Goal: Information Seeking & Learning: Check status

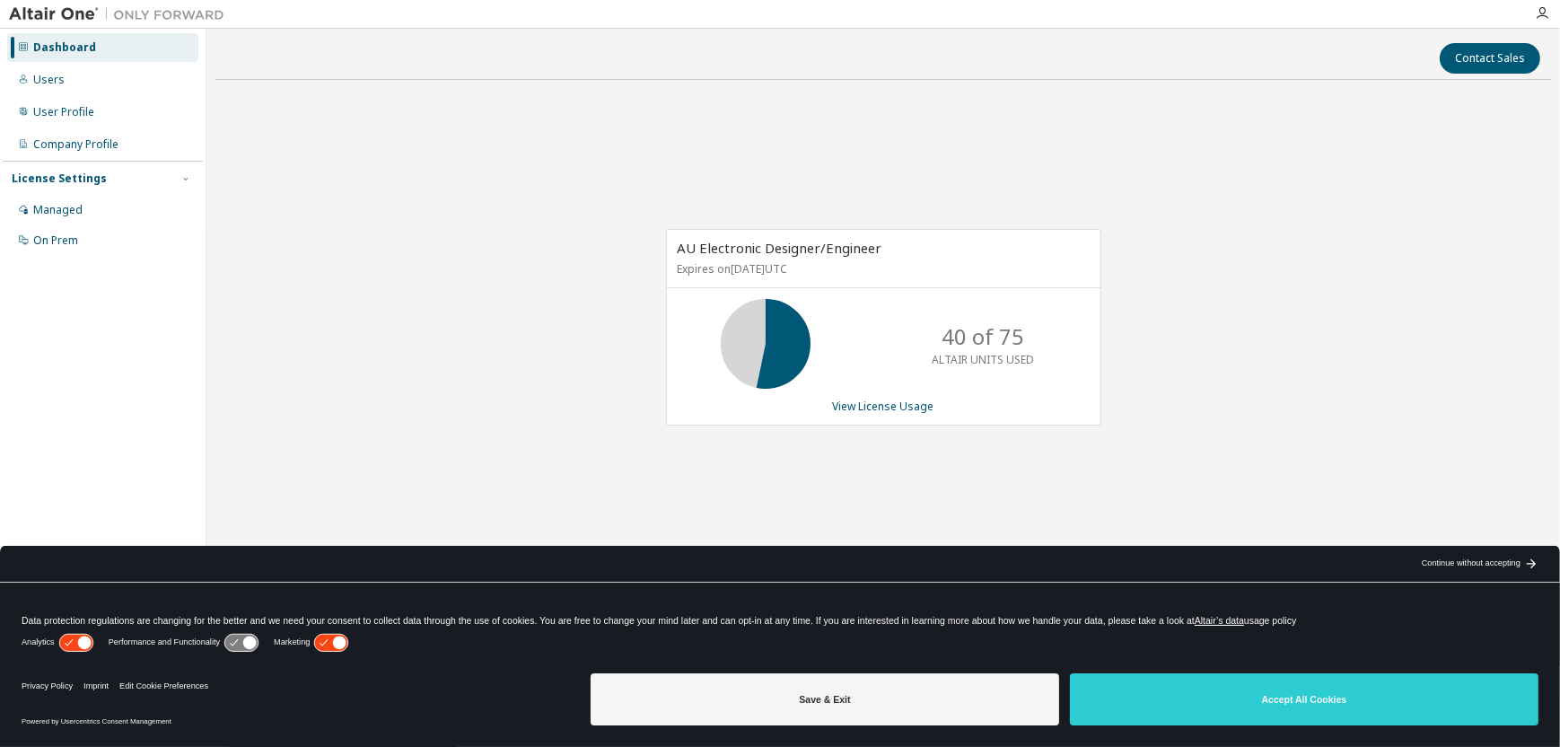
click at [904, 700] on button "Save & Exit" at bounding box center [825, 699] width 469 height 52
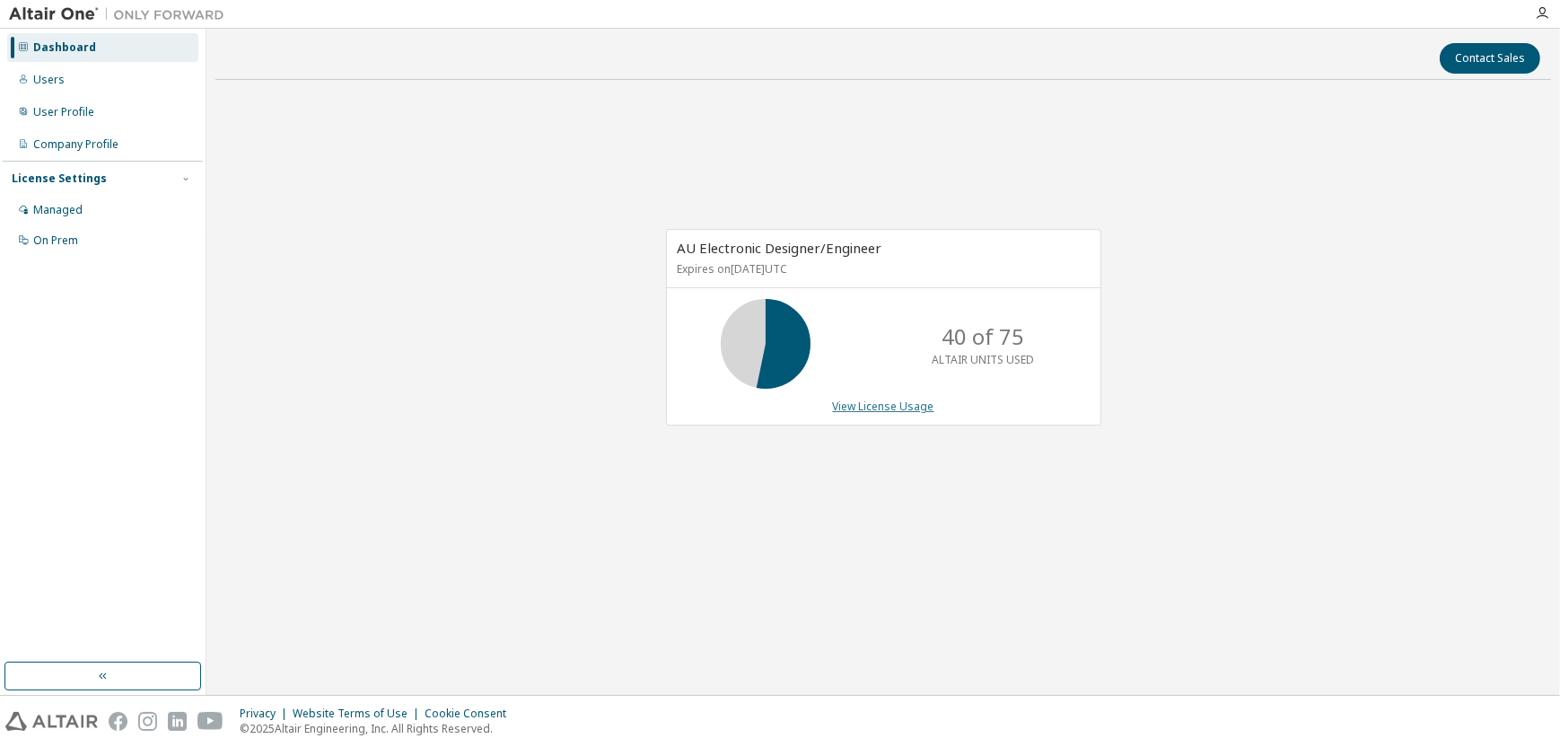
click at [893, 400] on link "View License Usage" at bounding box center [883, 406] width 101 height 15
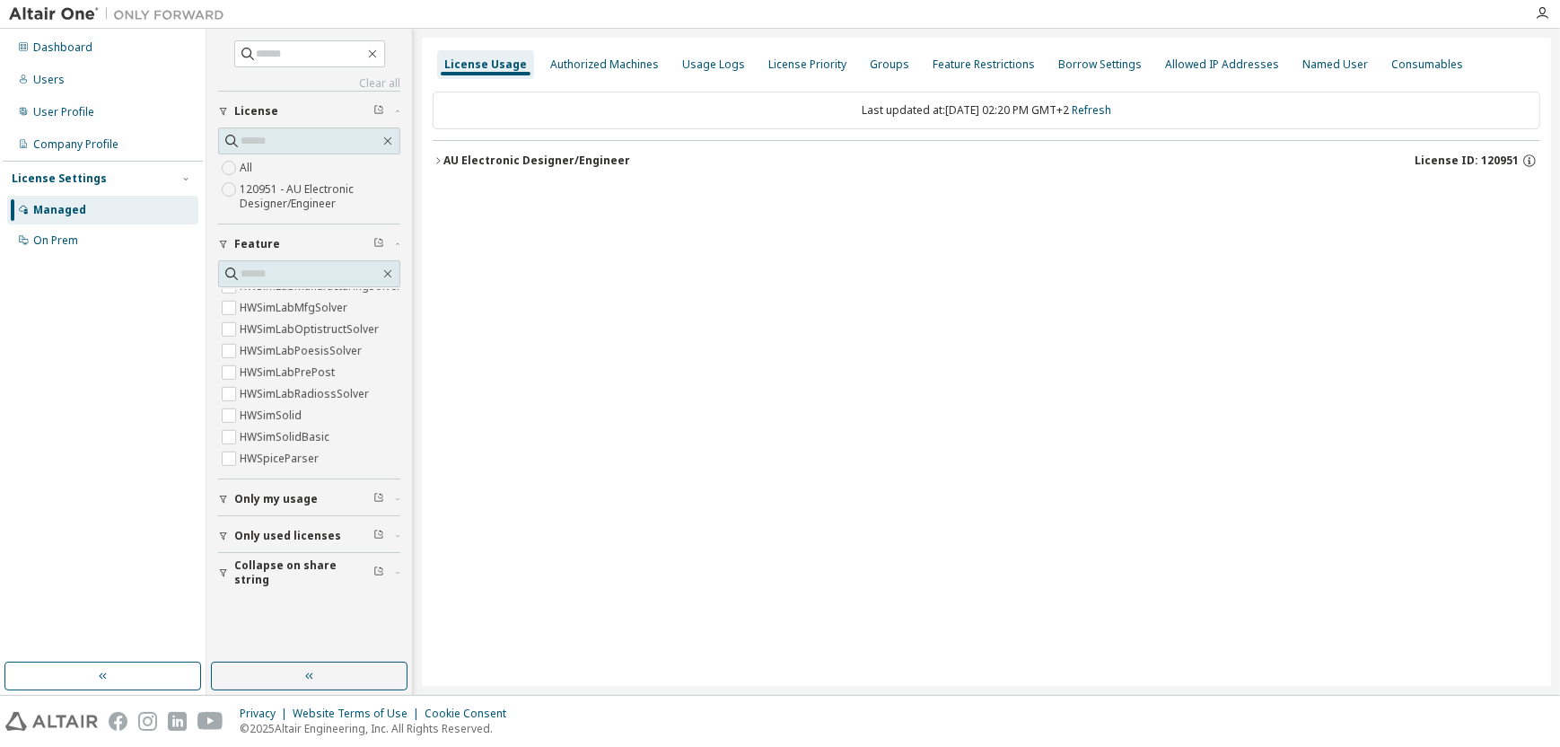
scroll to position [2369, 0]
click at [617, 67] on div "Authorized Machines" at bounding box center [604, 64] width 109 height 14
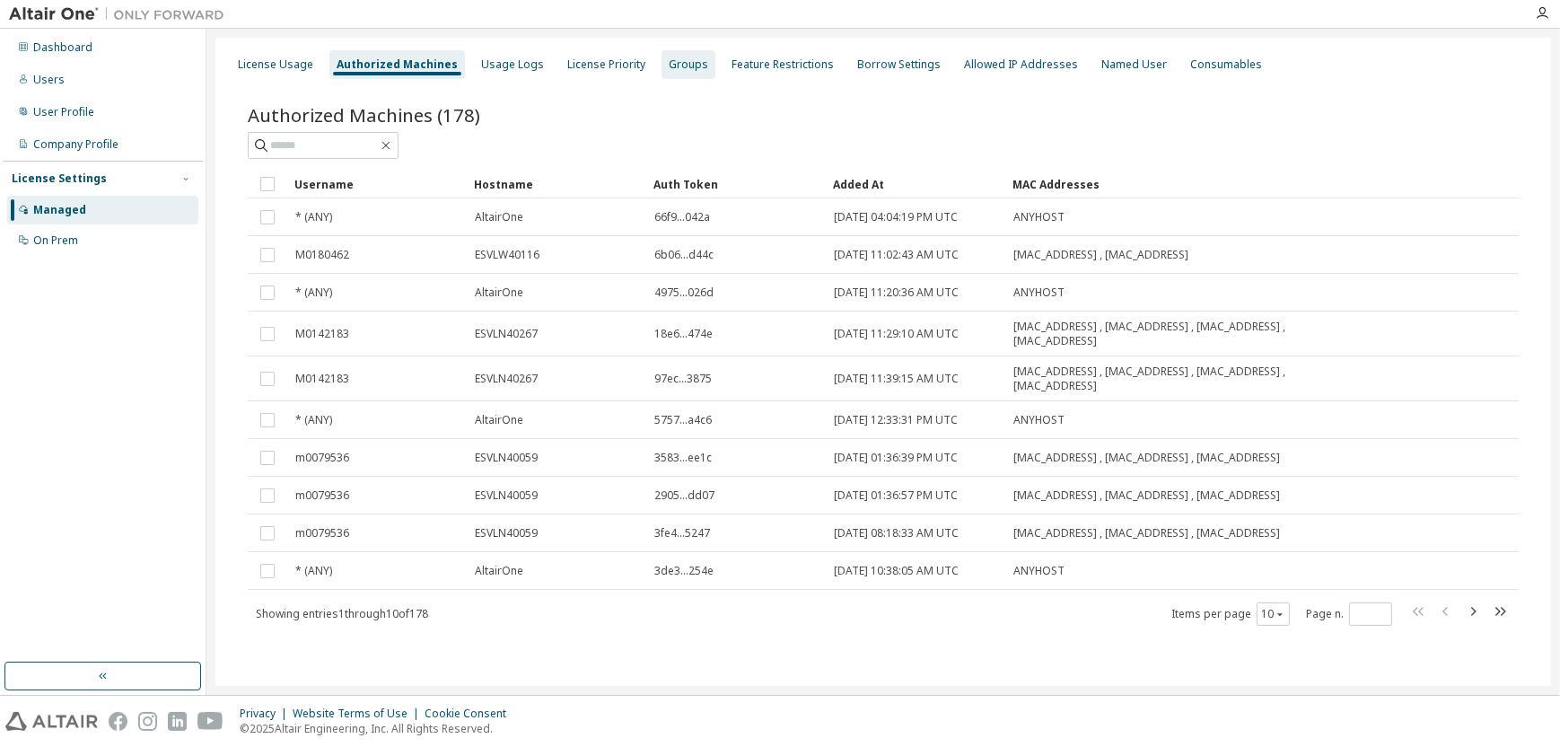
click at [695, 74] on div "Groups" at bounding box center [689, 64] width 54 height 29
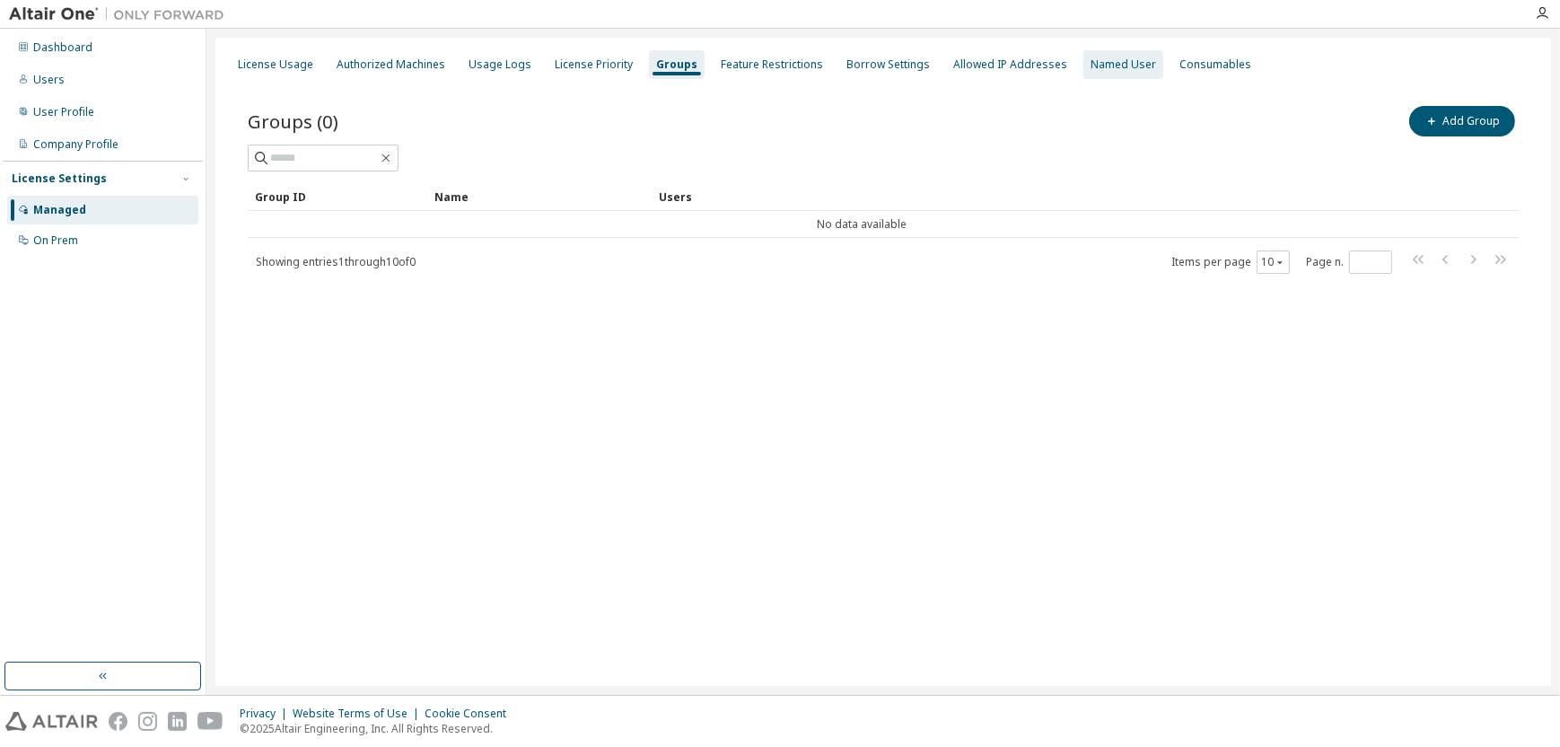
click at [1109, 57] on div "Named User" at bounding box center [1124, 64] width 66 height 14
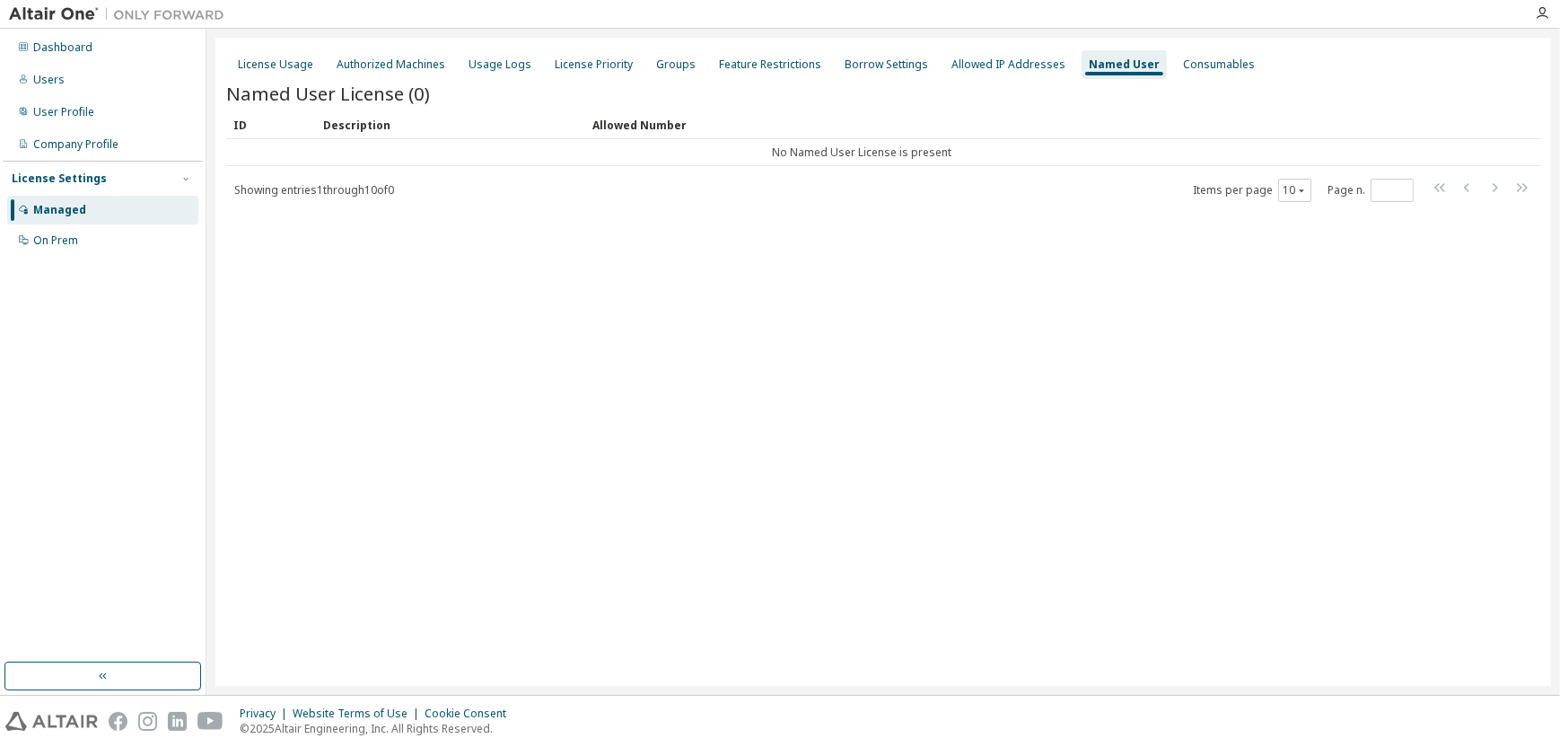
click at [59, 205] on div "Managed" at bounding box center [59, 210] width 53 height 14
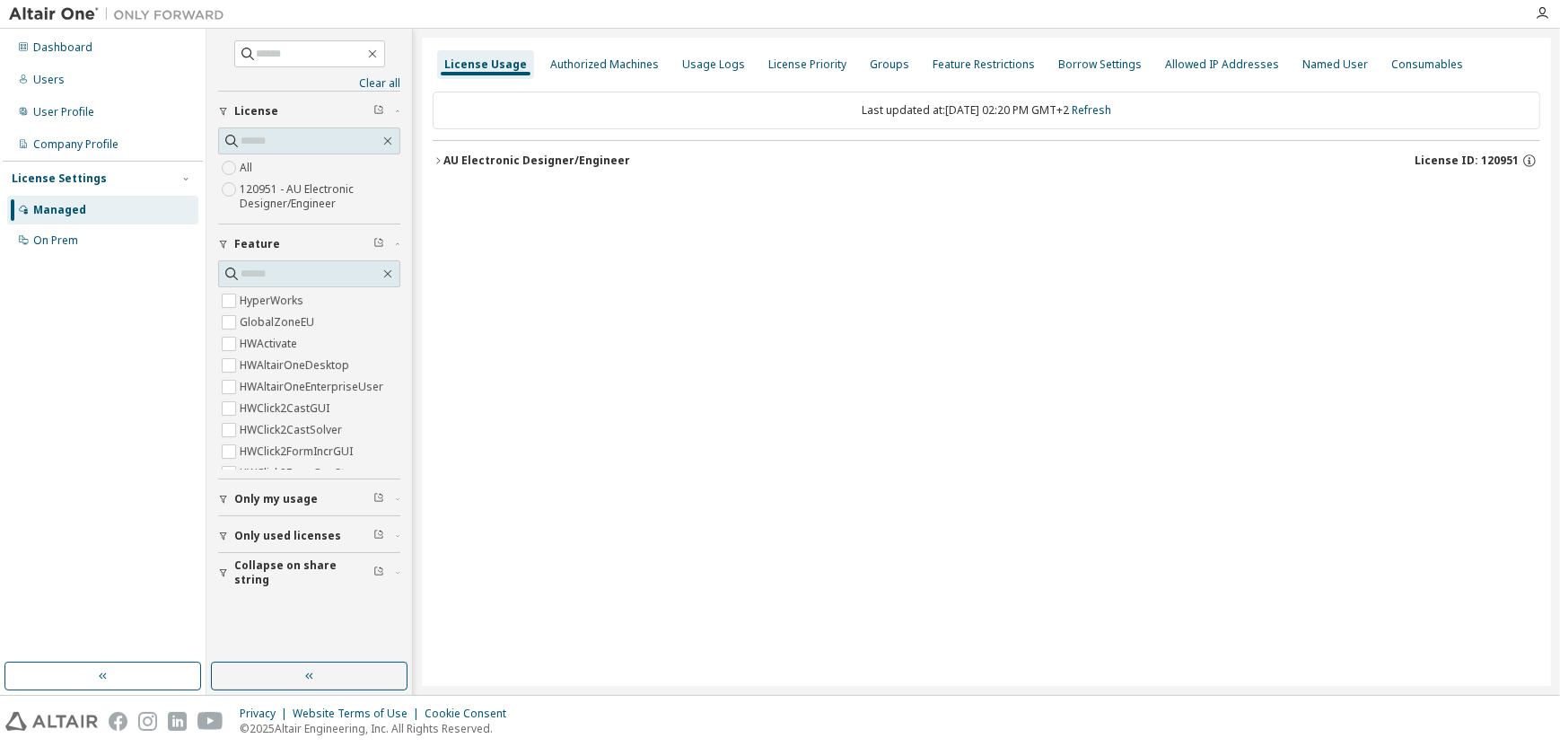
click at [60, 205] on div "Managed" at bounding box center [59, 210] width 53 height 14
click at [102, 54] on div "Dashboard" at bounding box center [102, 47] width 191 height 29
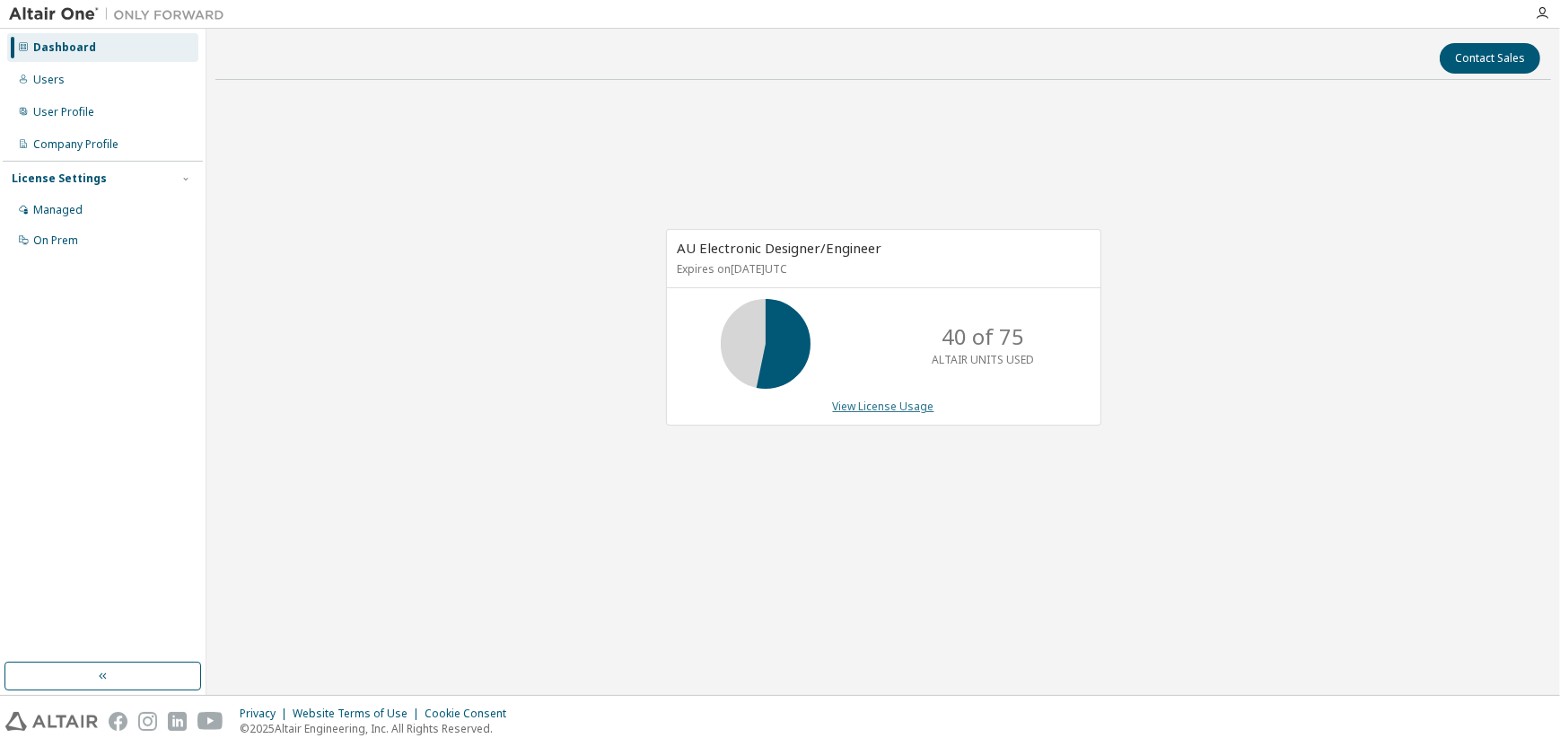
click at [912, 404] on link "View License Usage" at bounding box center [883, 406] width 101 height 15
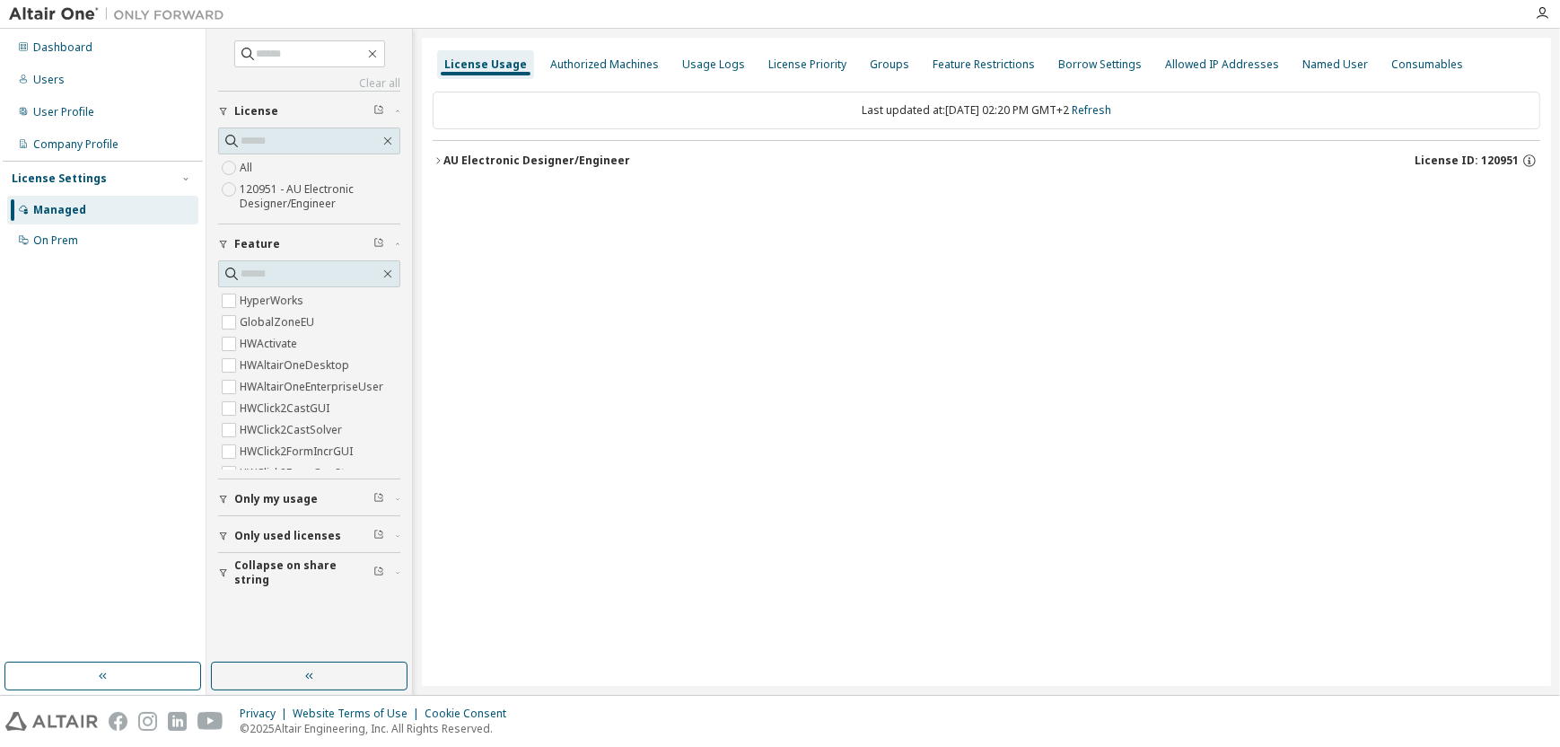
click at [535, 159] on div "AU Electronic Designer/Engineer" at bounding box center [536, 161] width 187 height 14
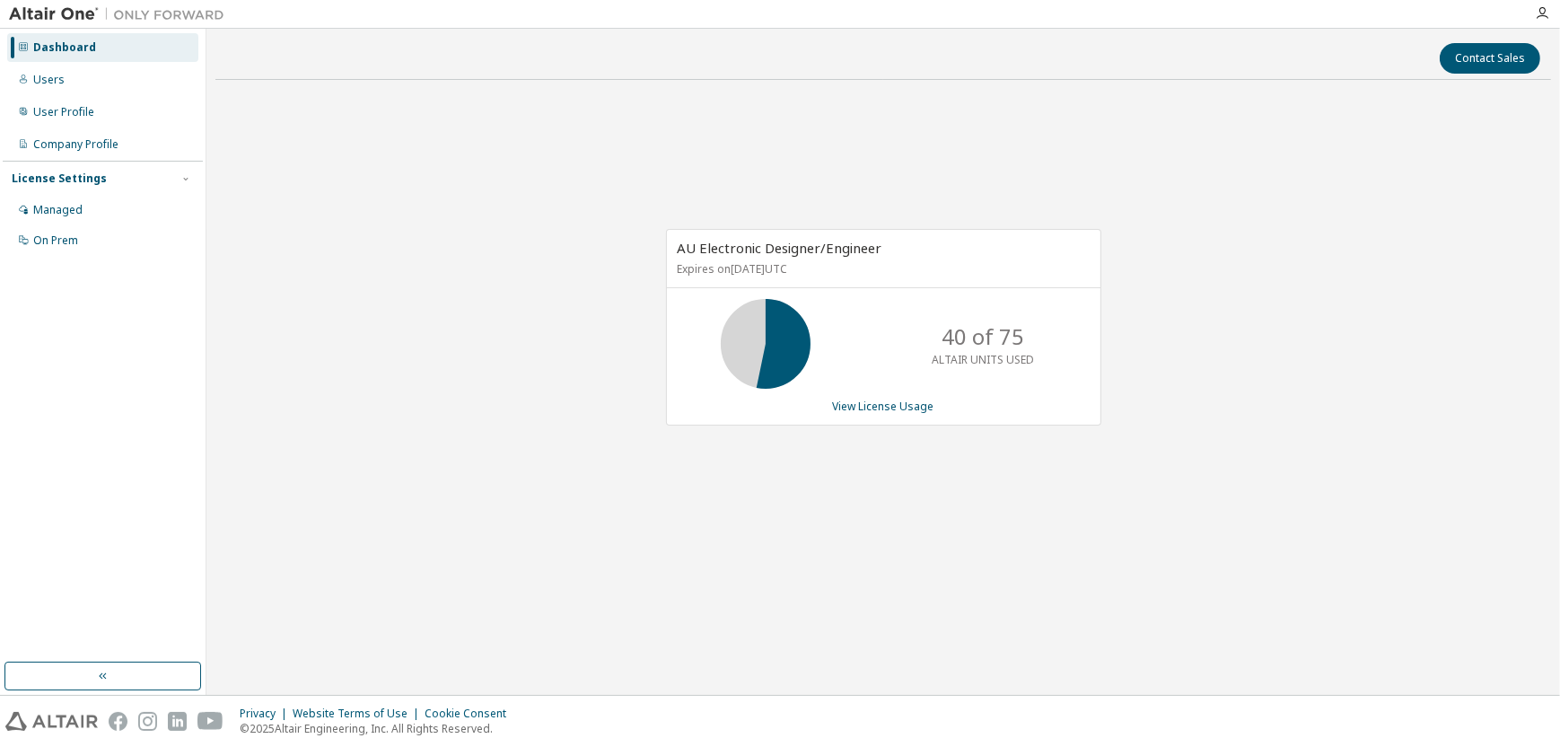
click at [764, 520] on div "AU Electronic Designer/Engineer Expires on [DATE] UTC 40 of 75 ALTAIR UNITS USE…" at bounding box center [883, 337] width 1336 height 486
click at [456, 223] on div "AU Electronic Designer/Engineer Expires on [DATE] UTC 40 of 75 ALTAIR UNITS USE…" at bounding box center [883, 337] width 1336 height 486
click at [894, 412] on link "View License Usage" at bounding box center [883, 406] width 101 height 15
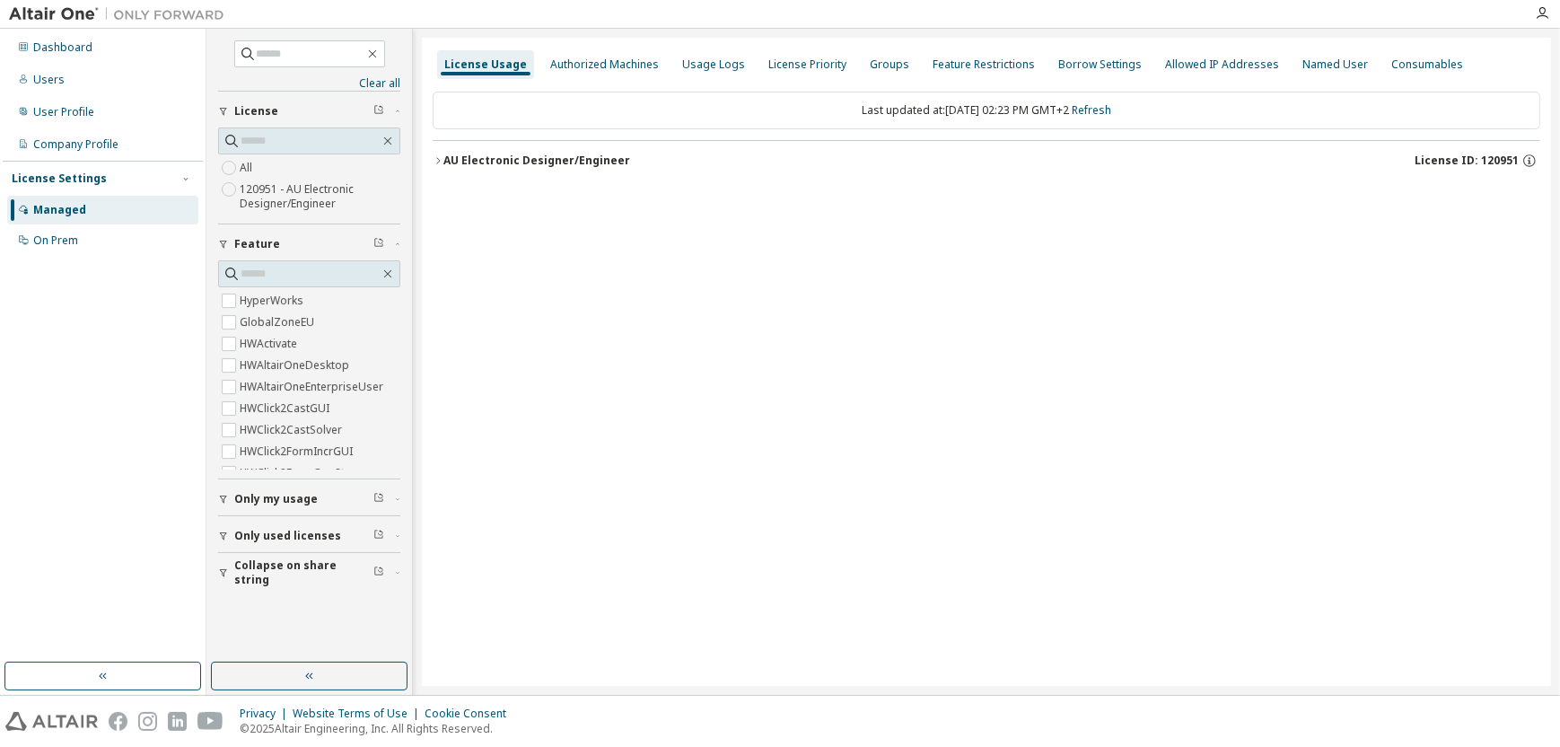
click at [435, 158] on icon "button" at bounding box center [438, 160] width 11 height 11
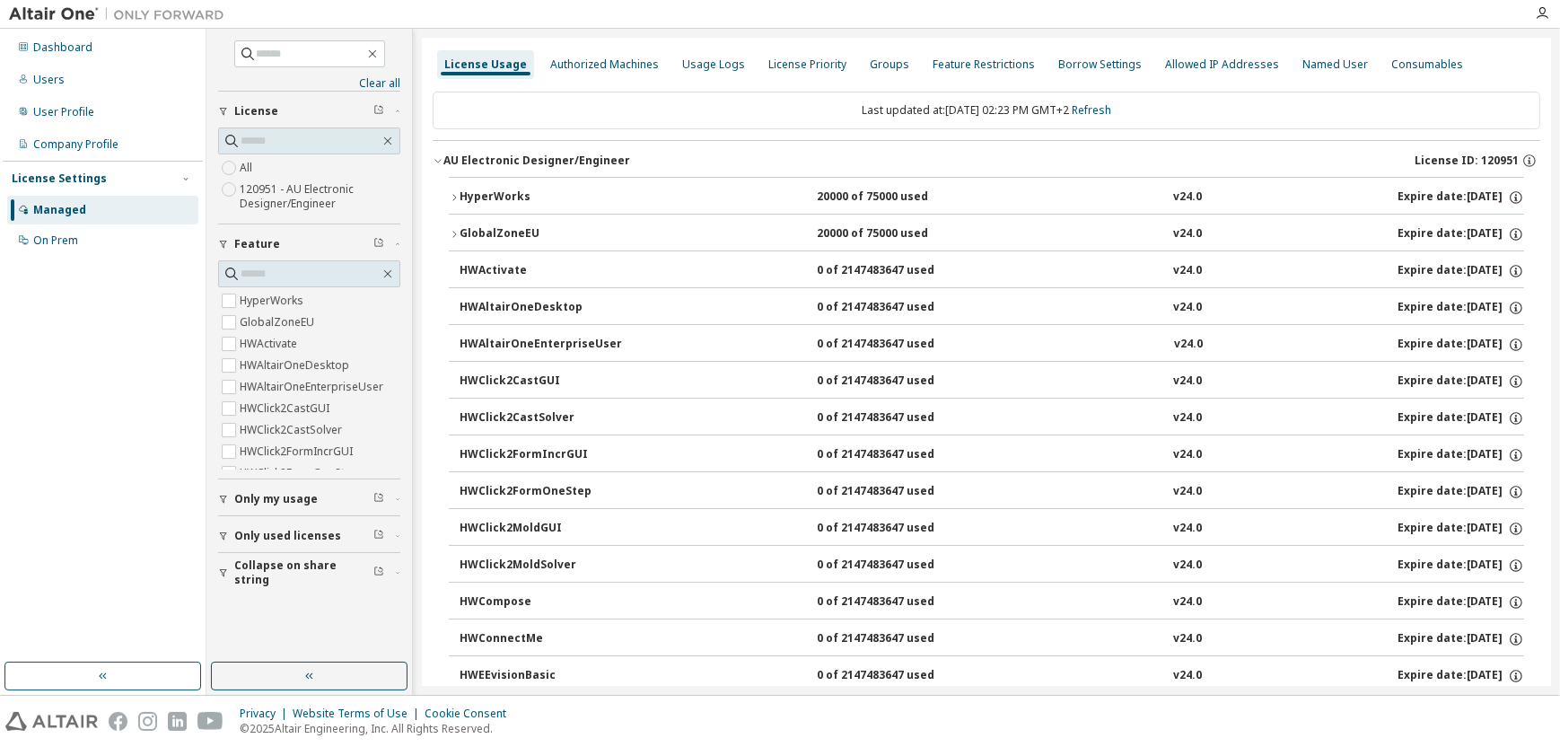
click at [453, 189] on button "HyperWorks 20000 of 75000 used v24.0 Expire date: [DATE]" at bounding box center [987, 198] width 1076 height 40
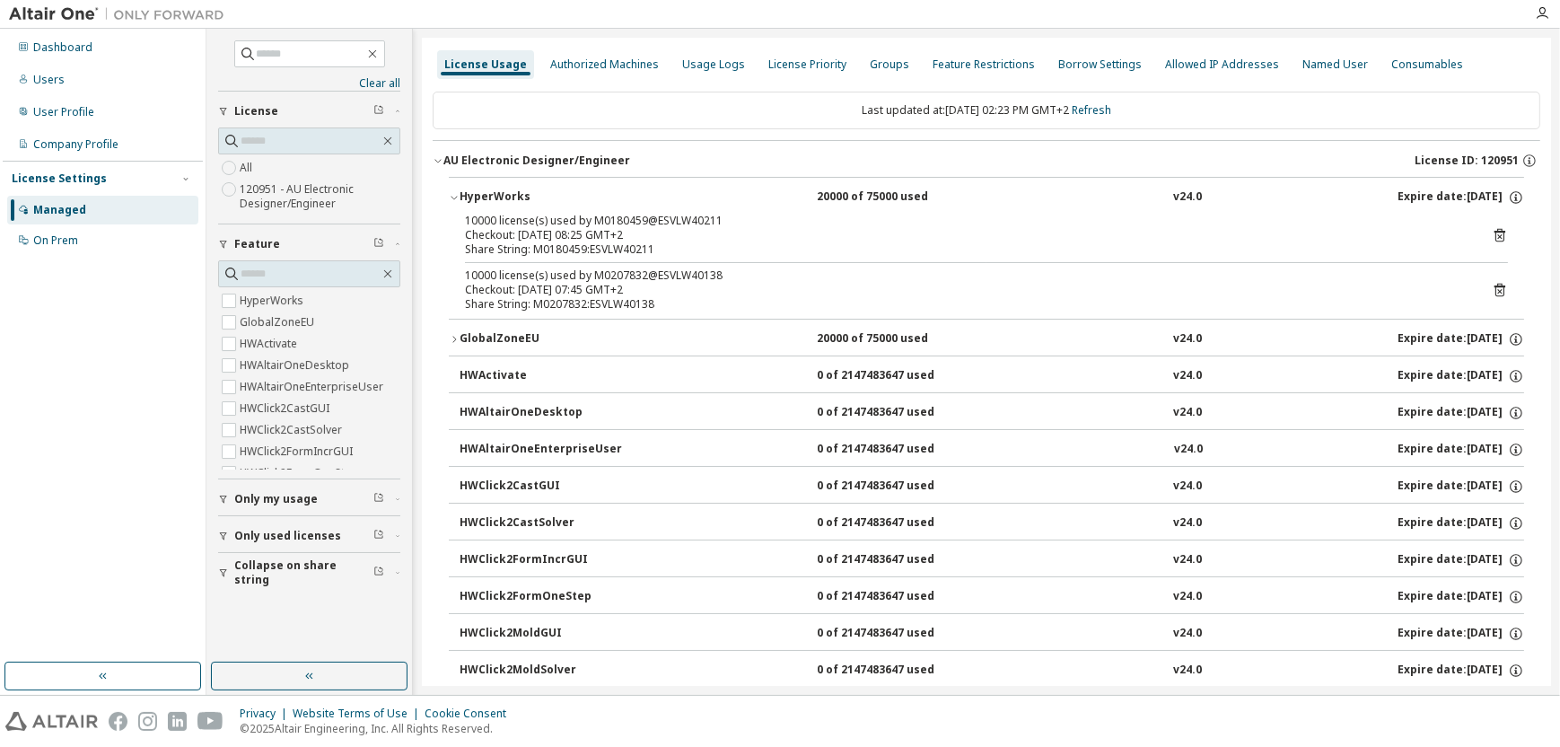
click at [457, 334] on icon "button" at bounding box center [454, 339] width 11 height 11
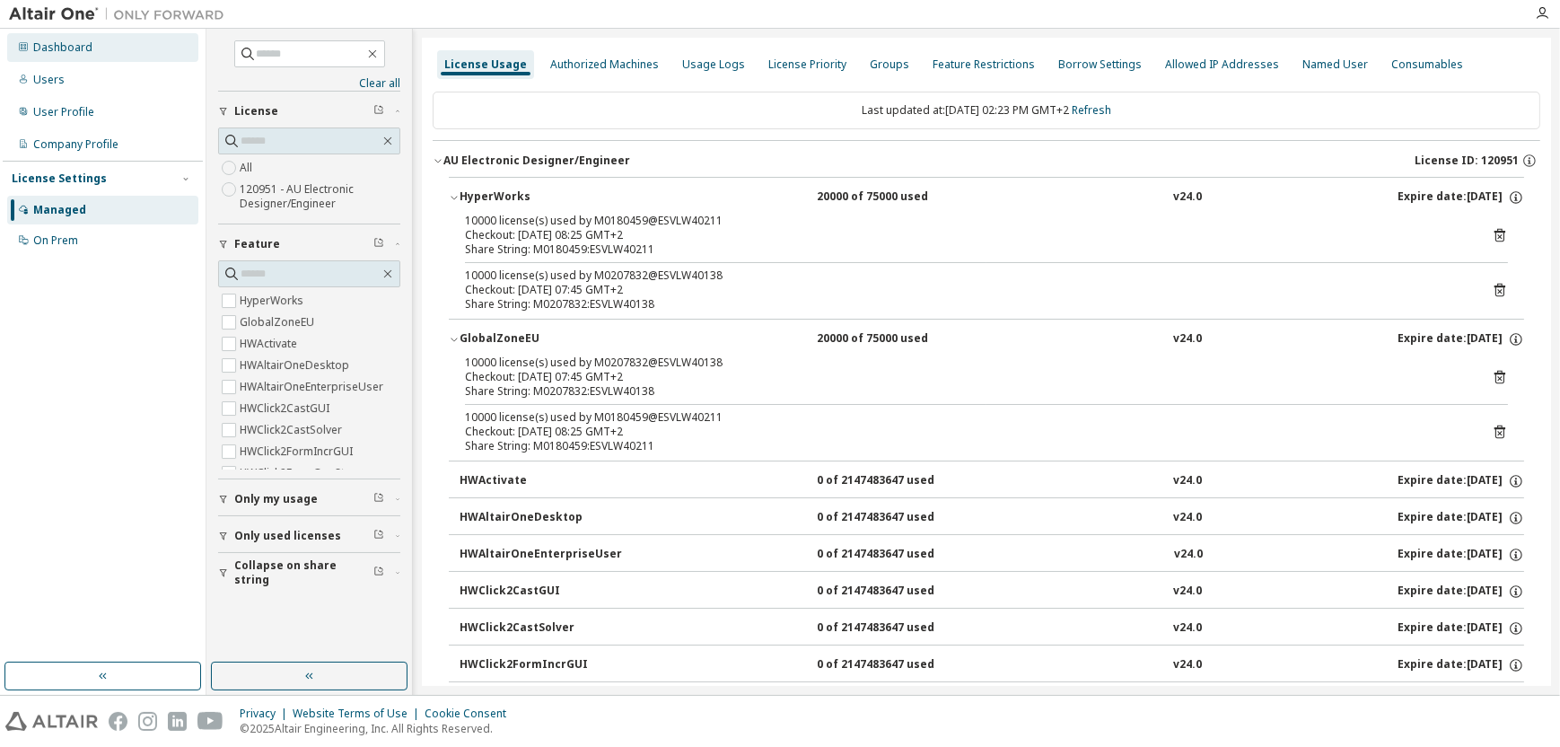
click at [67, 46] on div "Dashboard" at bounding box center [62, 47] width 59 height 14
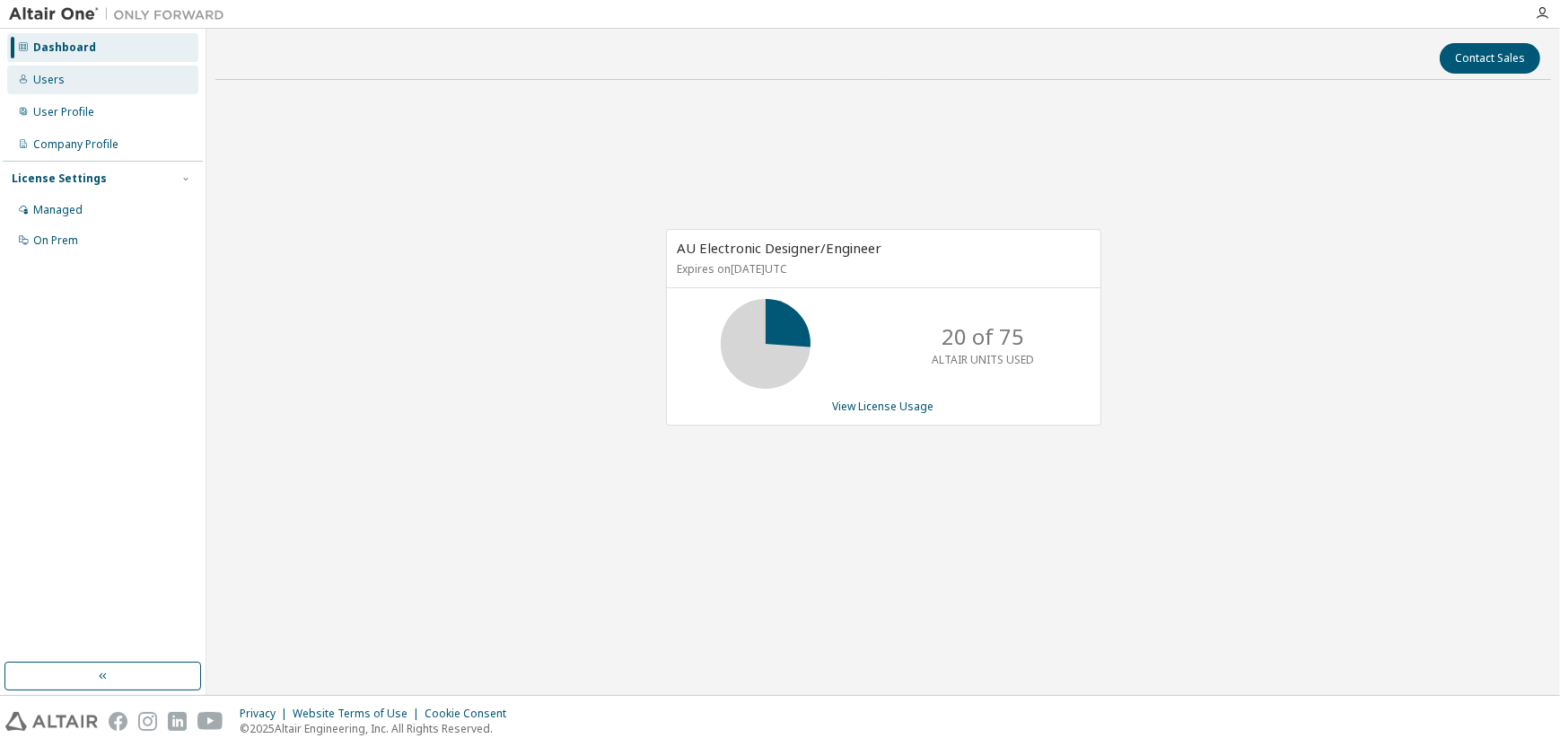
click at [103, 86] on div "Users" at bounding box center [102, 80] width 191 height 29
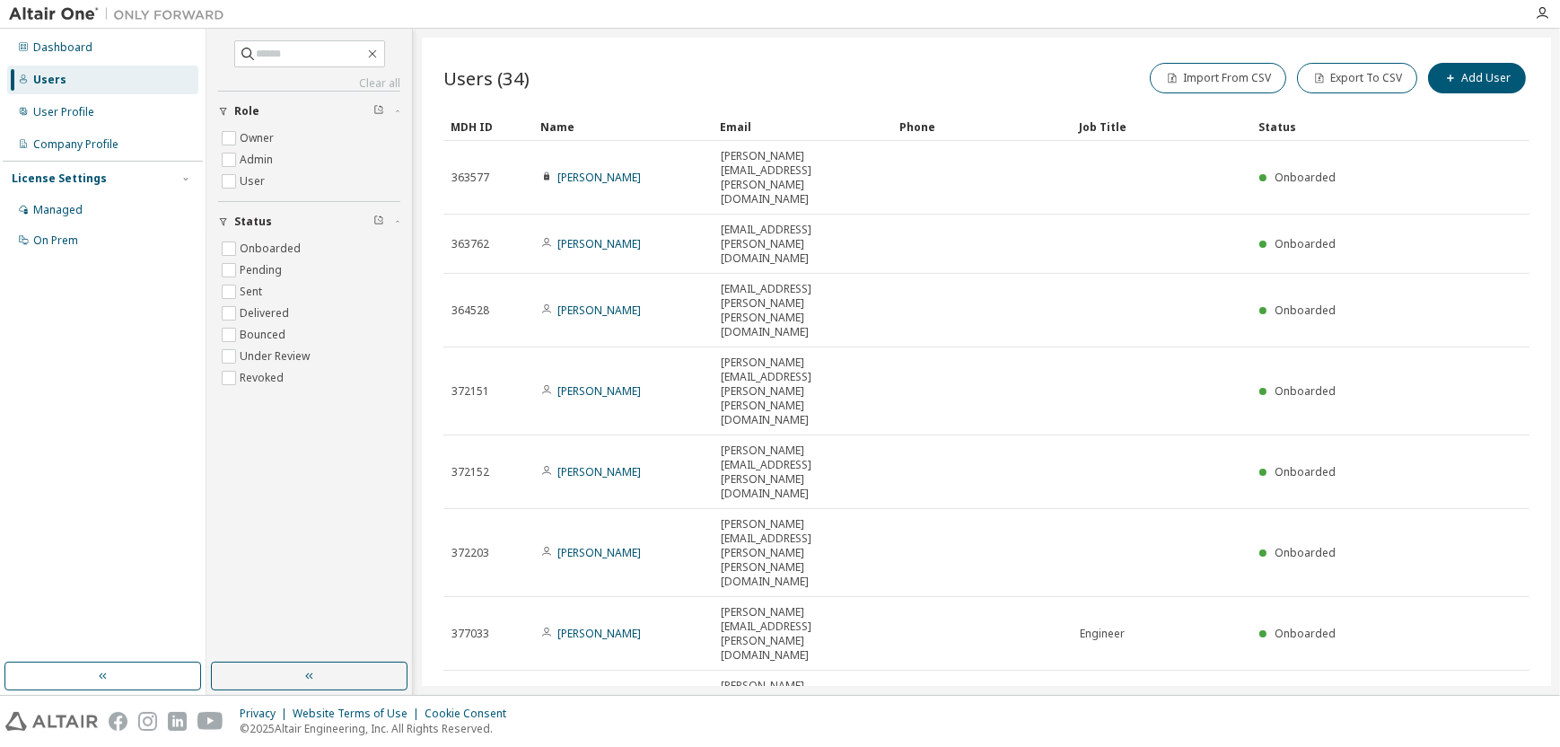
type input "*"
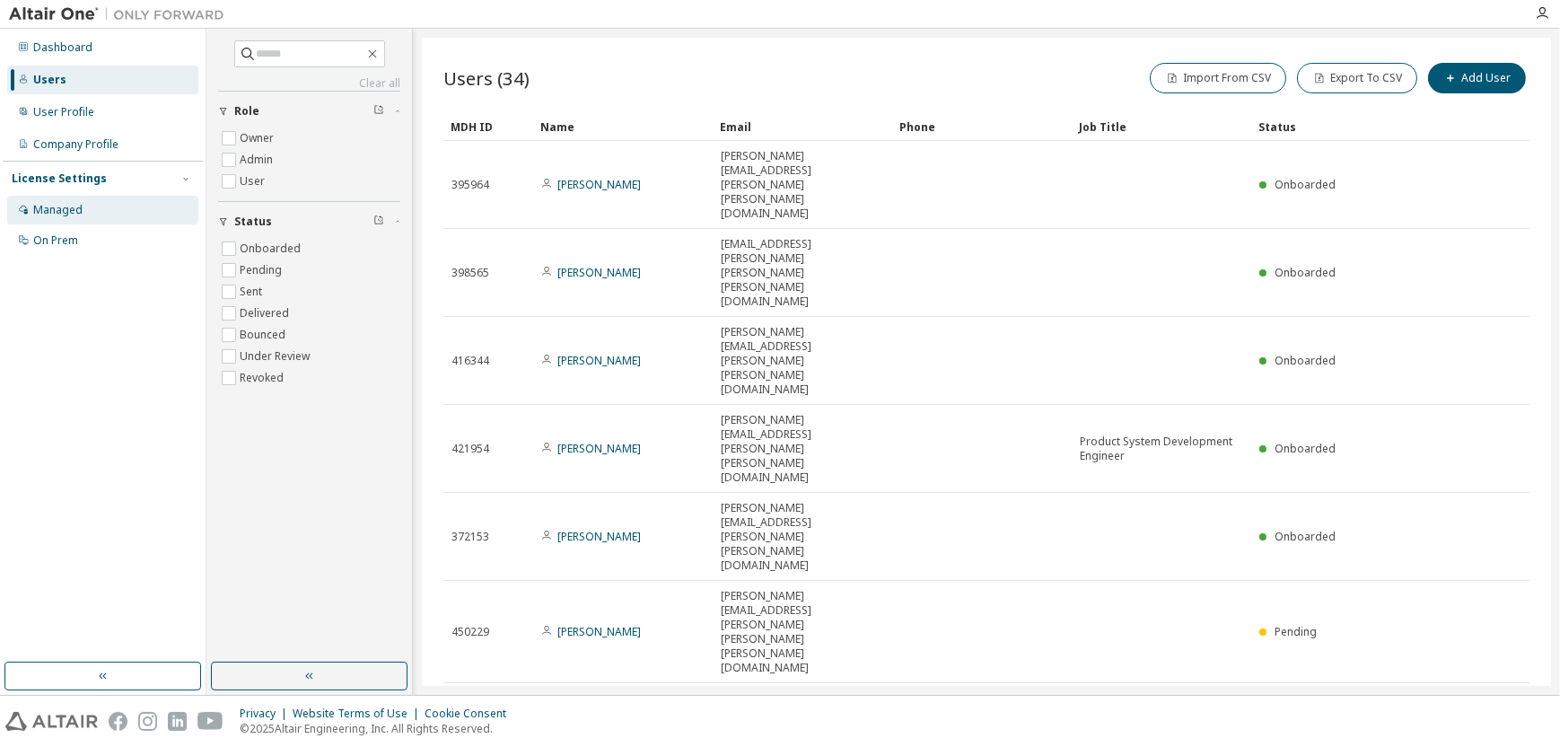
click at [105, 210] on div "Managed" at bounding box center [102, 210] width 191 height 29
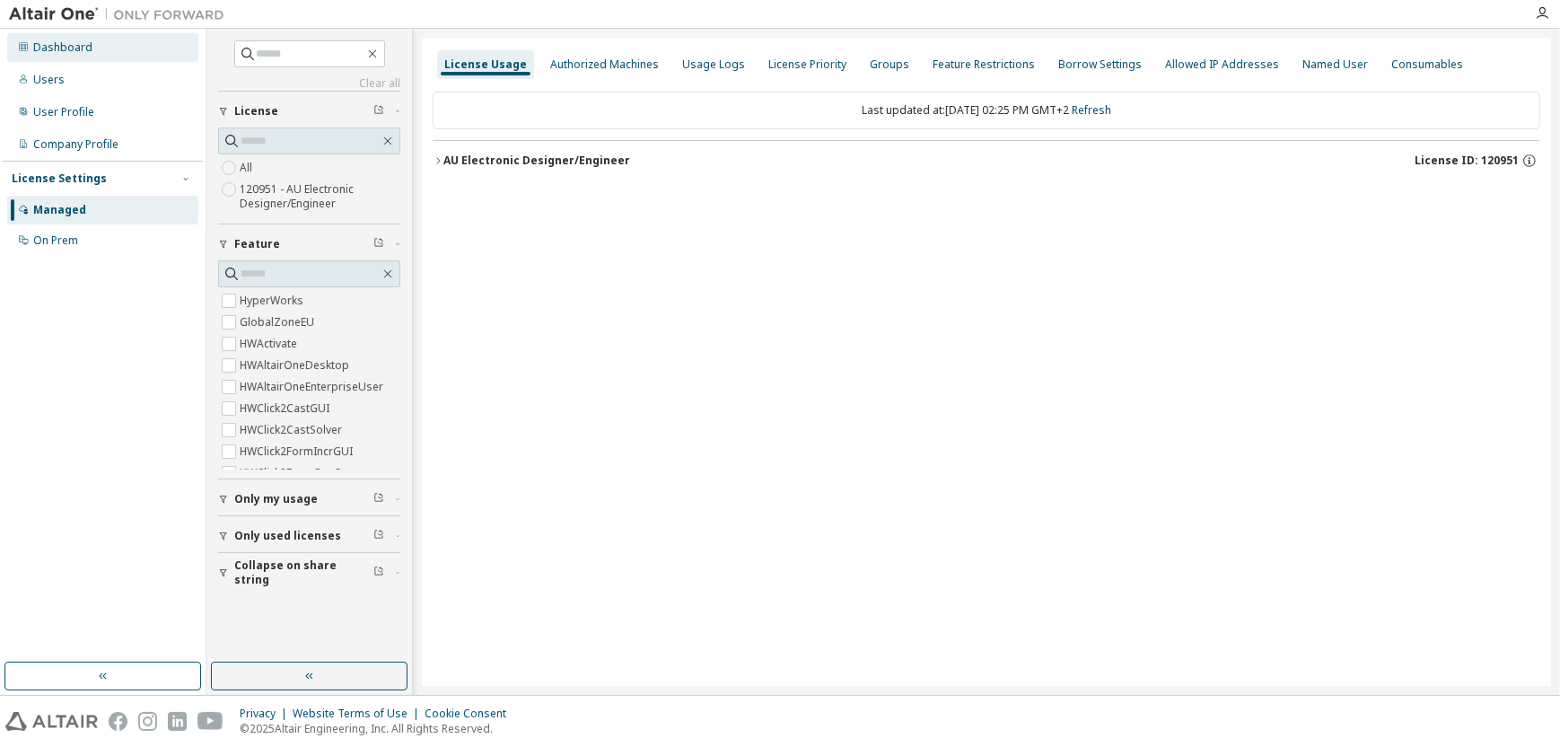
click at [35, 57] on div "Dashboard" at bounding box center [102, 47] width 191 height 29
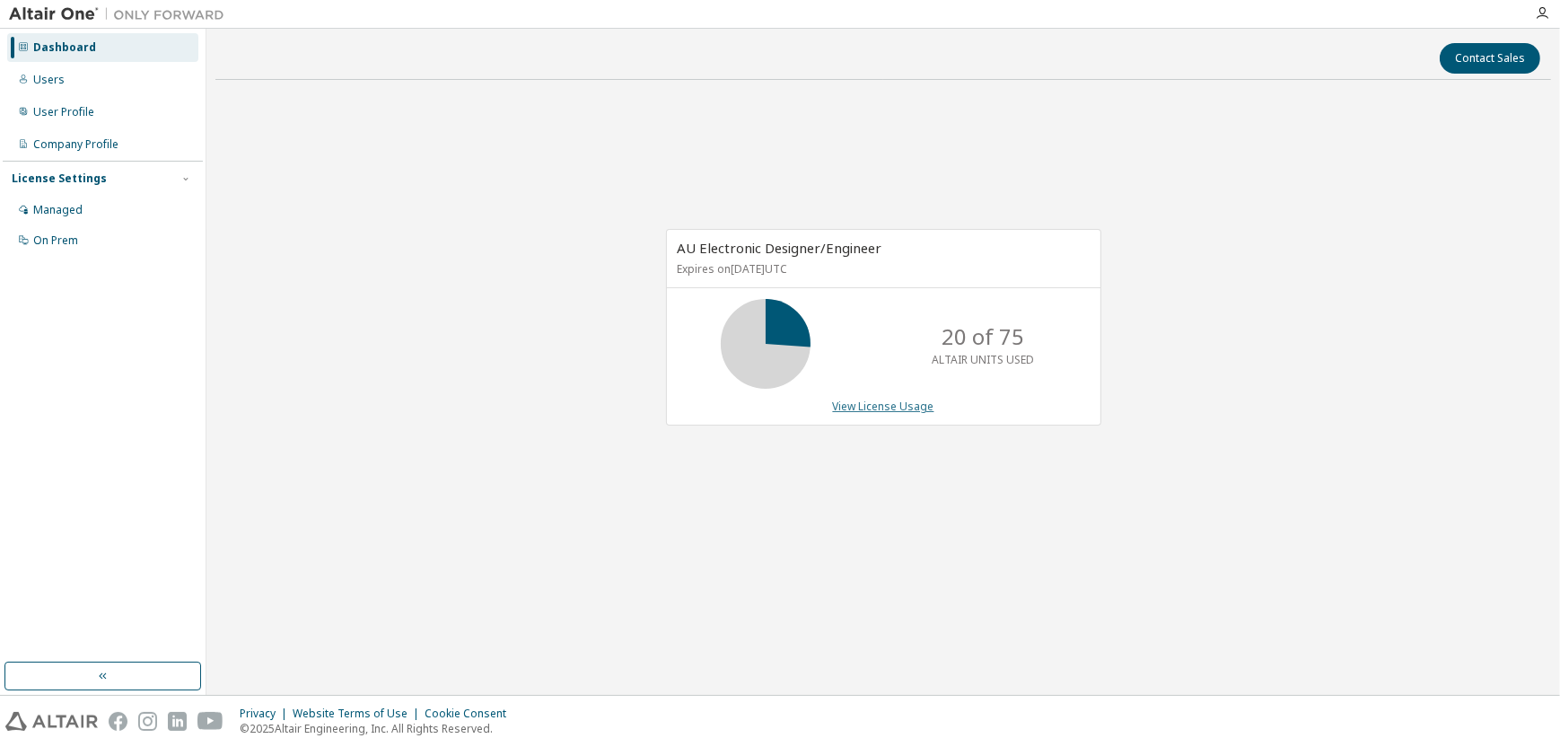
click at [876, 400] on link "View License Usage" at bounding box center [883, 406] width 101 height 15
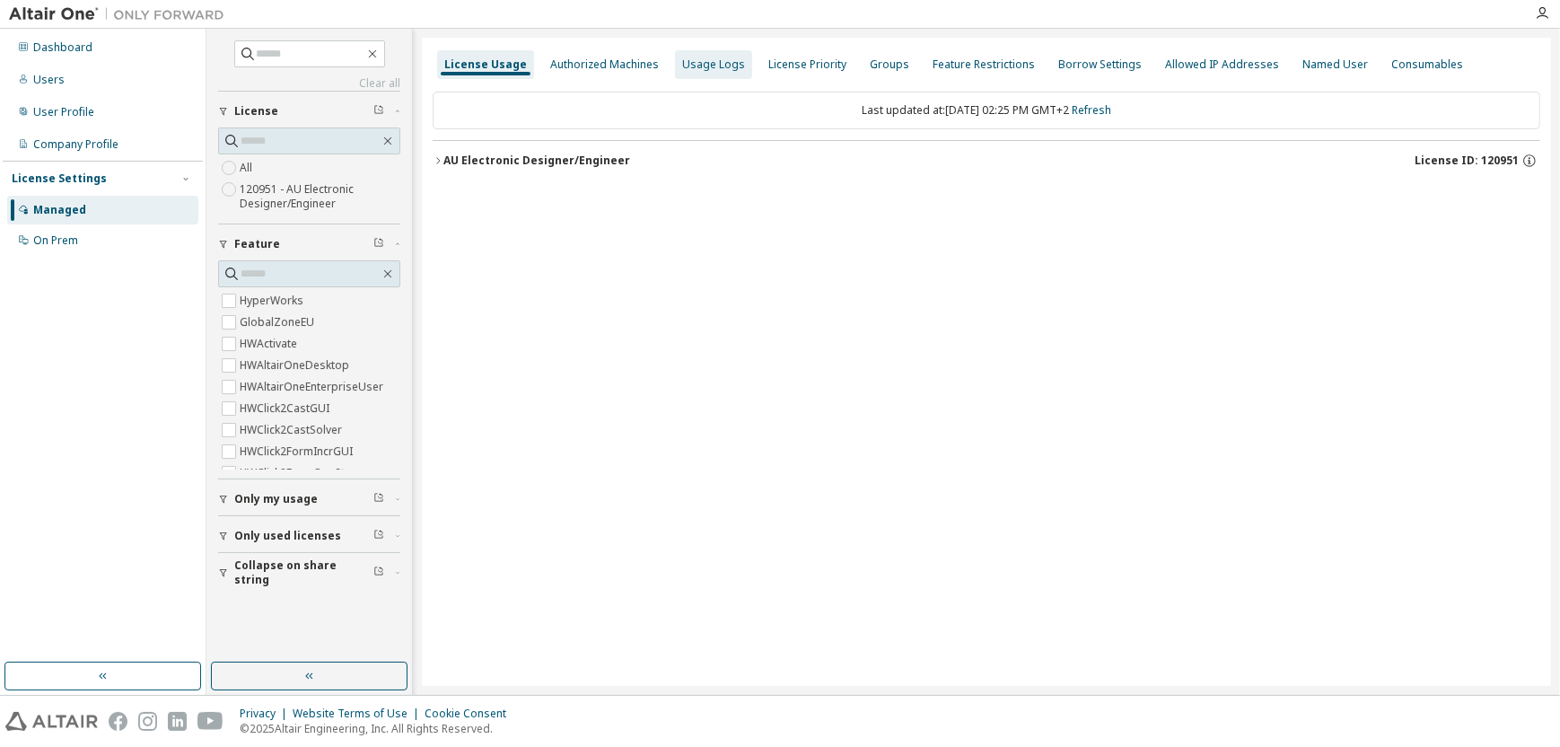
click at [682, 65] on div "Usage Logs" at bounding box center [713, 64] width 63 height 14
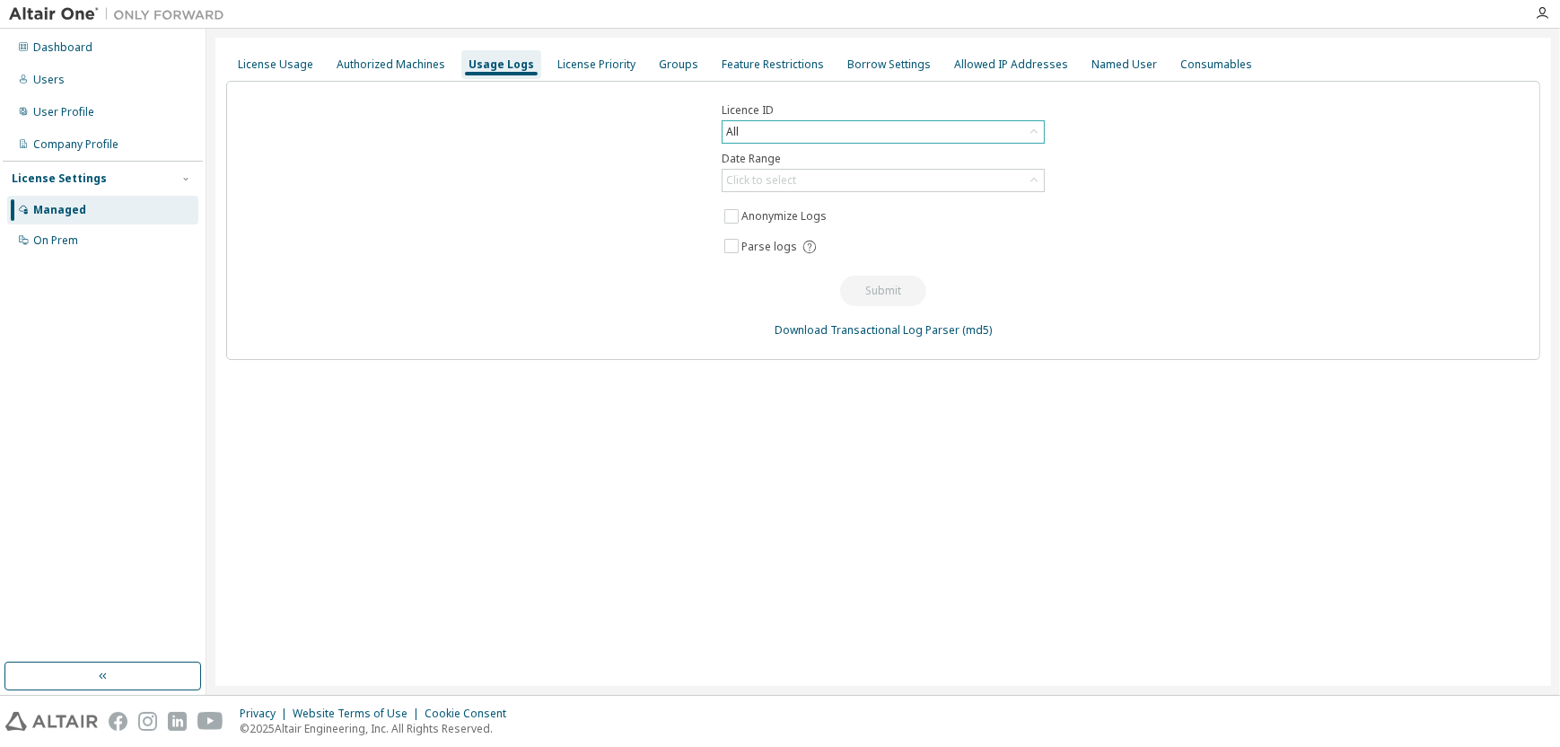
click at [880, 131] on div "All" at bounding box center [883, 132] width 321 height 22
click at [878, 129] on div "All" at bounding box center [883, 132] width 321 height 22
click at [877, 130] on div "All" at bounding box center [883, 132] width 321 height 22
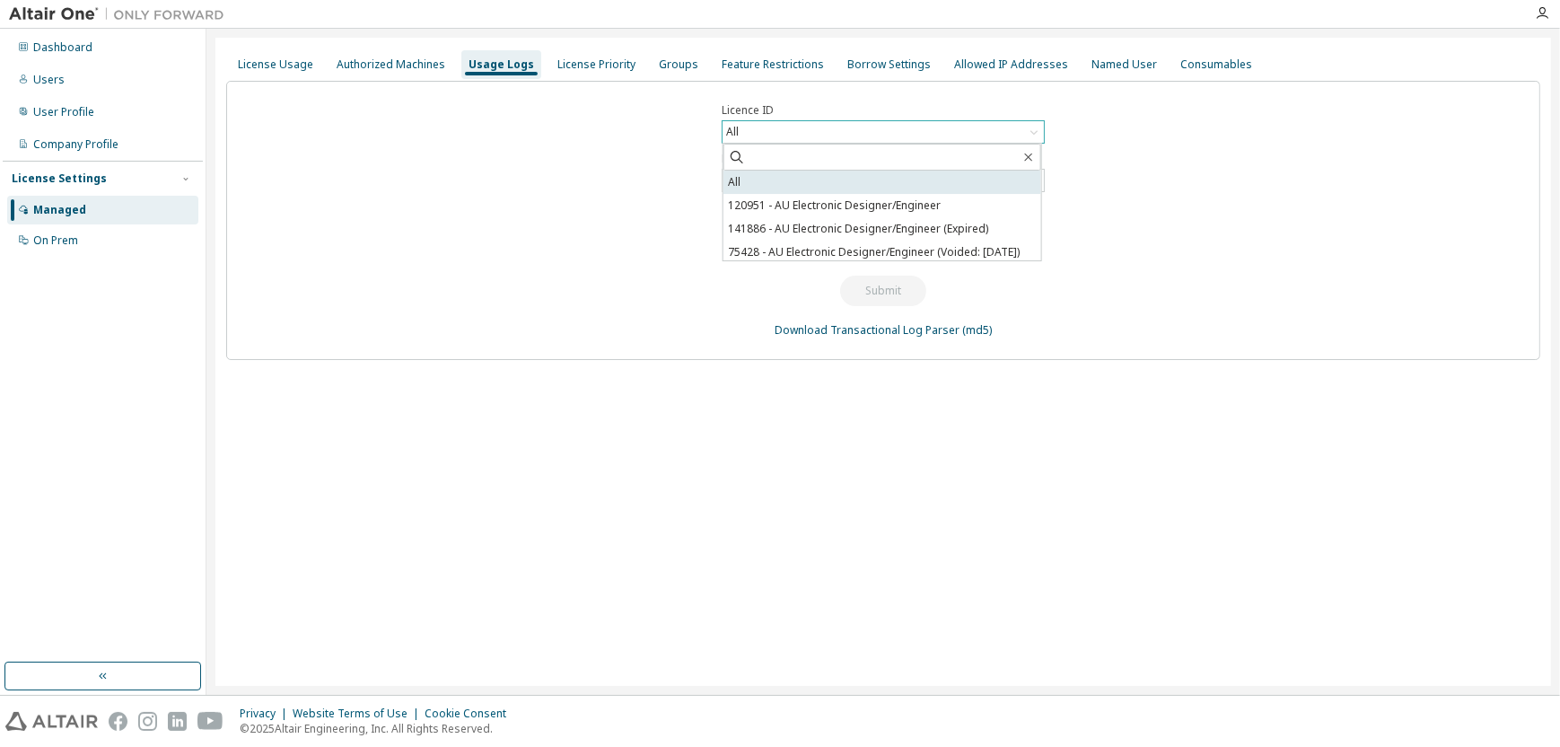
click at [908, 176] on li "All" at bounding box center [883, 182] width 318 height 23
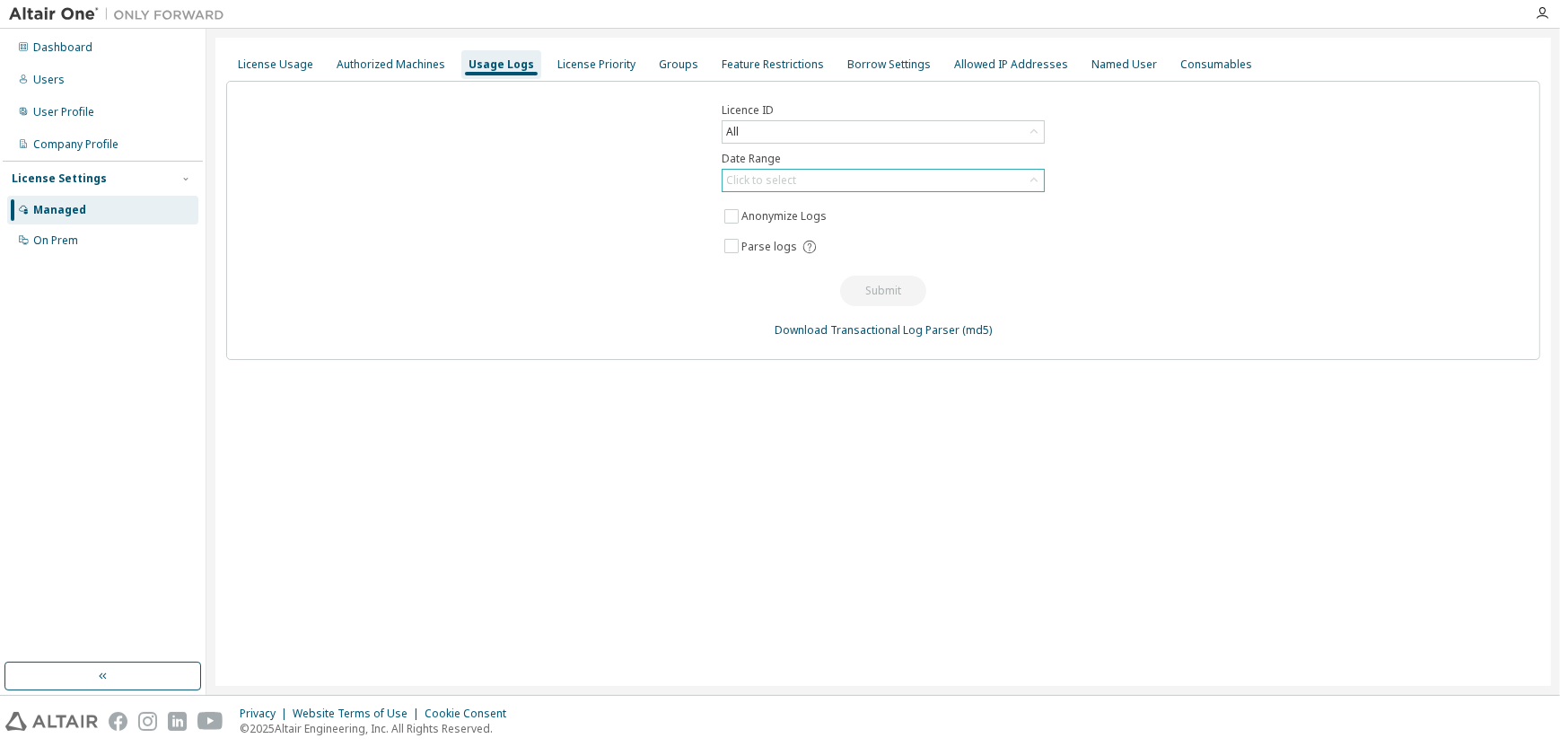
click at [909, 180] on div "Click to select" at bounding box center [883, 181] width 321 height 22
click at [804, 247] on li "Year to date" at bounding box center [883, 253] width 318 height 23
click at [882, 284] on button "Submit" at bounding box center [883, 291] width 86 height 31
